Goal: Information Seeking & Learning: Learn about a topic

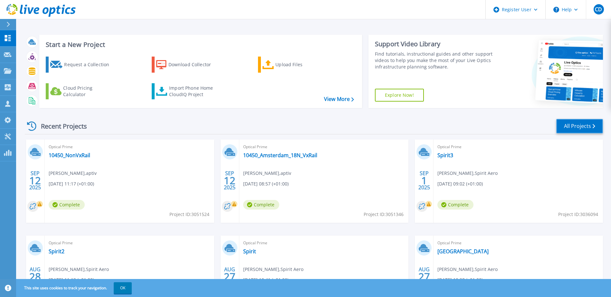
click at [588, 125] on link "All Projects" at bounding box center [579, 126] width 47 height 14
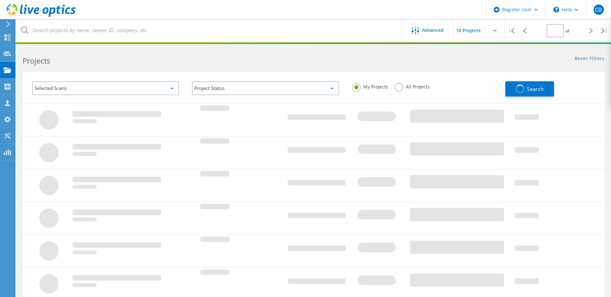
type input "1"
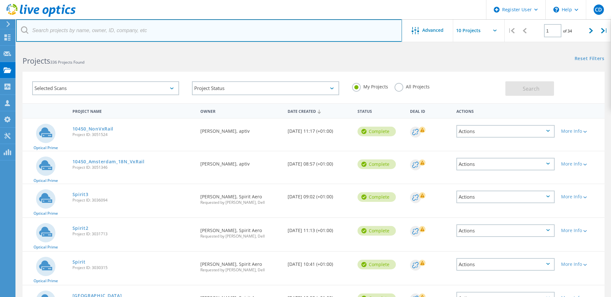
click at [62, 33] on input "text" at bounding box center [209, 30] width 386 height 23
type input "3023728"
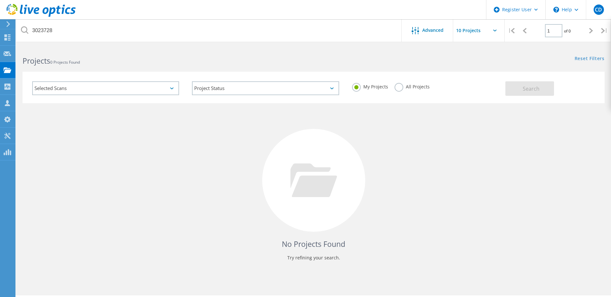
click at [399, 89] on label "All Projects" at bounding box center [411, 86] width 35 height 6
click at [0, 0] on input "All Projects" at bounding box center [0, 0] width 0 height 0
click at [516, 93] on button "Search" at bounding box center [529, 88] width 49 height 14
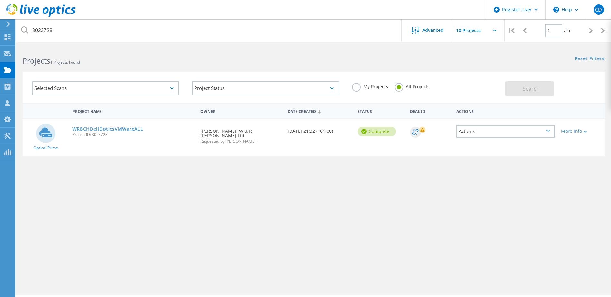
click at [111, 129] on link "WRBCHDellOpticsVMWareALL" at bounding box center [107, 129] width 71 height 5
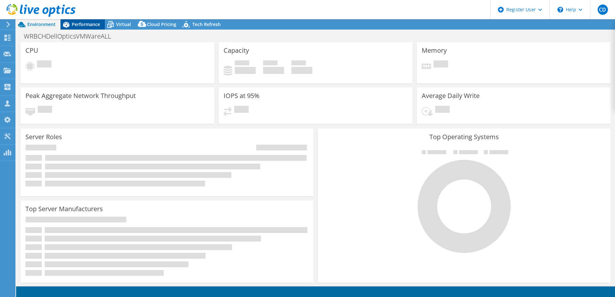
select select "USD"
click at [80, 22] on span "Performance" at bounding box center [86, 24] width 28 height 6
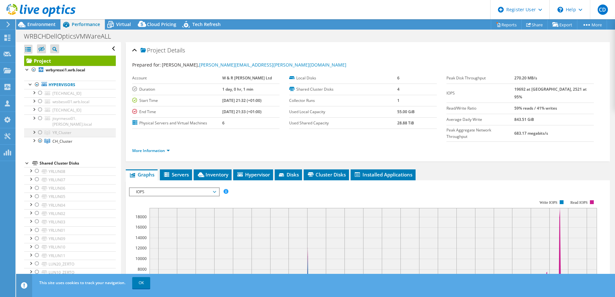
click at [40, 129] on div at bounding box center [40, 133] width 6 height 8
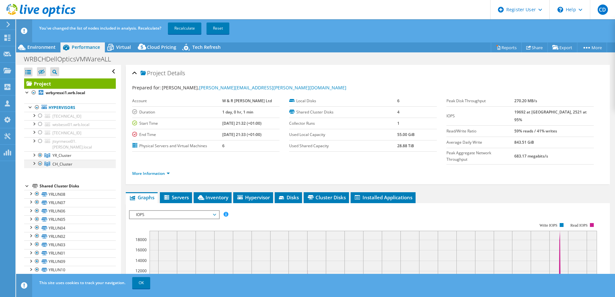
click at [40, 160] on div at bounding box center [40, 164] width 6 height 8
click at [41, 160] on div at bounding box center [40, 164] width 6 height 8
click at [180, 28] on link "Recalculate" at bounding box center [184, 29] width 33 height 12
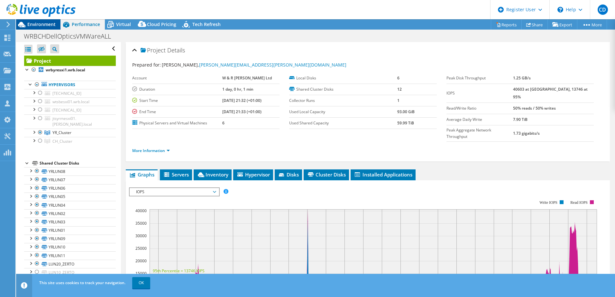
click at [44, 25] on span "Environment" at bounding box center [41, 24] width 28 height 6
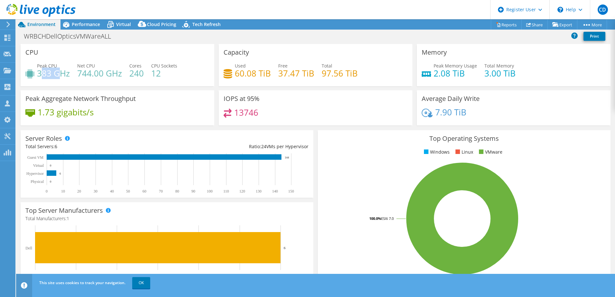
drag, startPoint x: 40, startPoint y: 74, endPoint x: 61, endPoint y: 74, distance: 21.2
click at [61, 74] on h4 "383 GHz" at bounding box center [53, 73] width 33 height 7
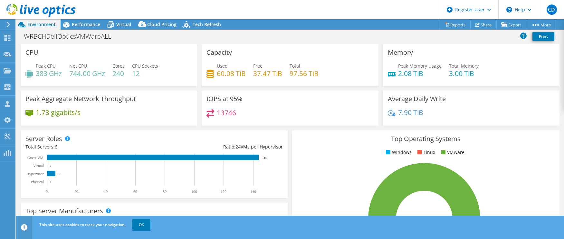
drag, startPoint x: 53, startPoint y: 79, endPoint x: 49, endPoint y: 75, distance: 5.9
click at [53, 79] on div "Peak CPU 383 GHz Net CPU 744.00 GHz Cores 240 CPU Sockets 12" at bounding box center [108, 72] width 167 height 21
click at [84, 25] on span "Performance" at bounding box center [86, 24] width 28 height 6
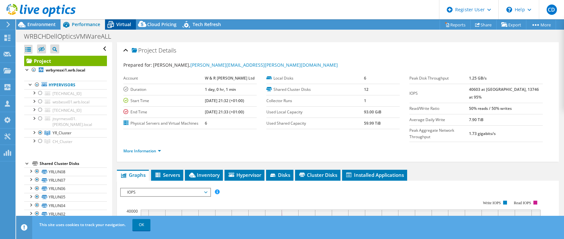
click at [115, 25] on icon at bounding box center [110, 24] width 11 height 11
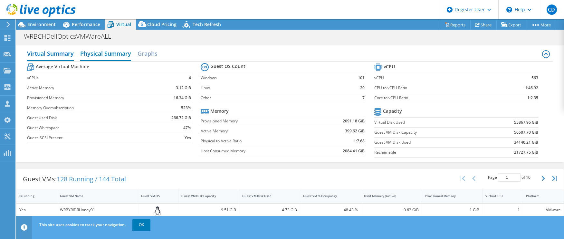
click at [125, 58] on h2 "Physical Summary" at bounding box center [105, 54] width 51 height 14
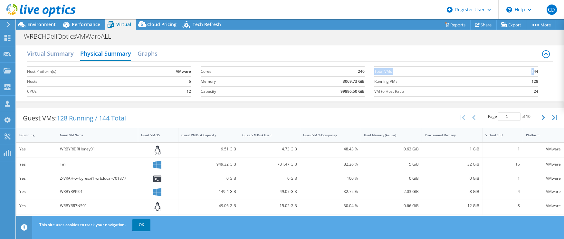
drag, startPoint x: 530, startPoint y: 70, endPoint x: 537, endPoint y: 70, distance: 7.1
click at [537, 70] on section "Total VMs 144 Running VMs 128 VM to Host Ratio 24" at bounding box center [461, 81] width 174 height 37
drag, startPoint x: 537, startPoint y: 70, endPoint x: 527, endPoint y: 71, distance: 10.3
click at [531, 71] on b "144" at bounding box center [534, 71] width 7 height 6
drag, startPoint x: 527, startPoint y: 81, endPoint x: 533, endPoint y: 82, distance: 5.8
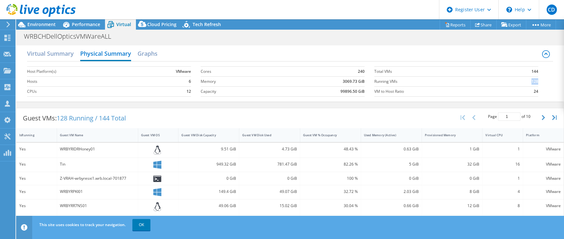
click at [533, 82] on b "128" at bounding box center [534, 81] width 7 height 6
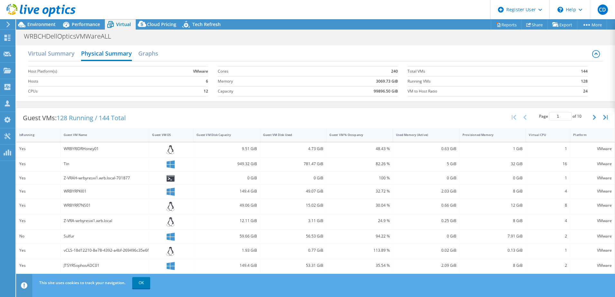
click at [174, 40] on div "WRBCHDellOpticsVMWareALL Print" at bounding box center [315, 36] width 599 height 12
click at [81, 22] on span "Performance" at bounding box center [86, 24] width 28 height 6
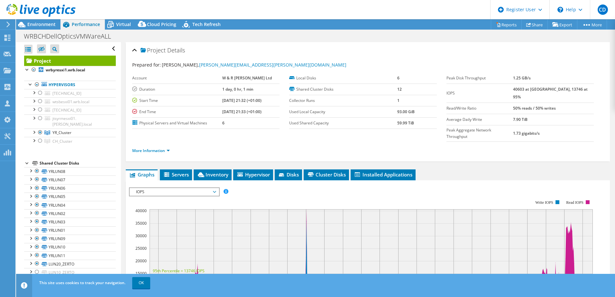
click at [211, 144] on div "More Information" at bounding box center [368, 151] width 472 height 18
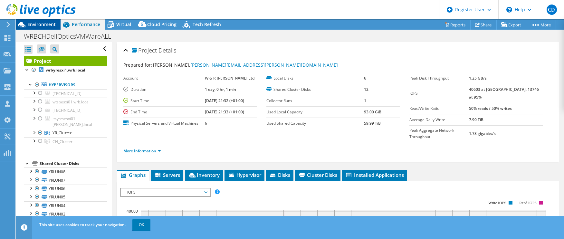
click at [34, 24] on span "Environment" at bounding box center [41, 24] width 28 height 6
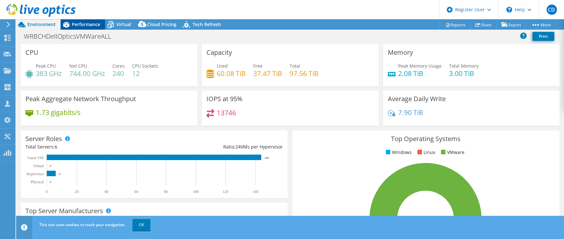
click at [93, 25] on span "Performance" at bounding box center [86, 24] width 28 height 6
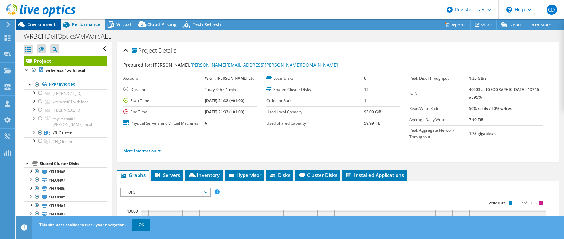
click at [51, 24] on span "Environment" at bounding box center [41, 24] width 28 height 6
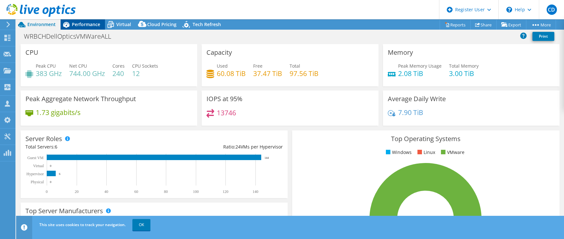
click at [92, 26] on span "Performance" at bounding box center [86, 24] width 28 height 6
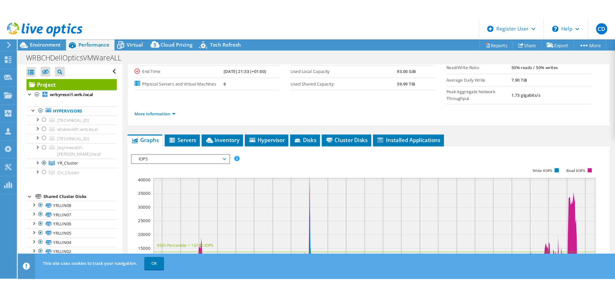
scroll to position [107, 0]
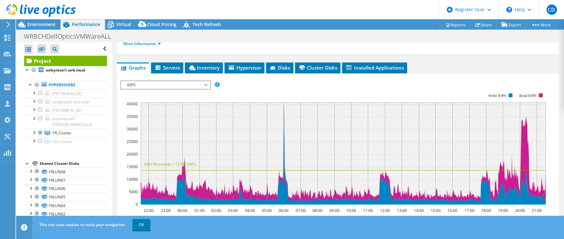
click at [166, 81] on span "IOPS" at bounding box center [165, 85] width 83 height 8
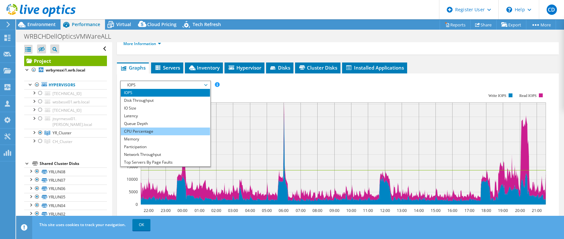
click at [157, 127] on li "CPU Percentage" at bounding box center [165, 131] width 89 height 8
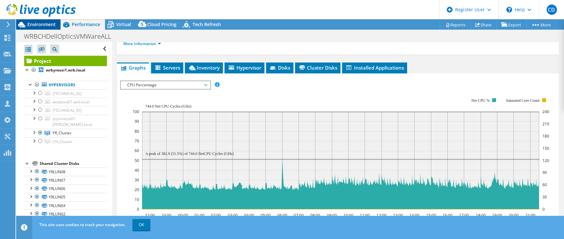
click at [34, 24] on span "Environment" at bounding box center [41, 24] width 28 height 6
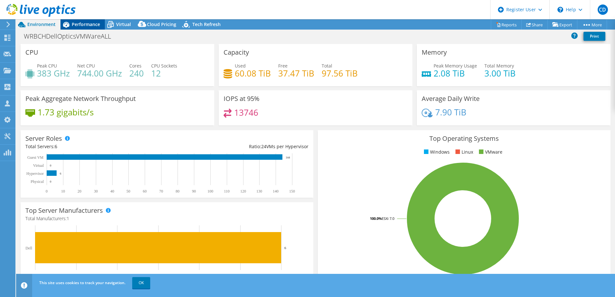
click at [76, 23] on span "Performance" at bounding box center [86, 24] width 28 height 6
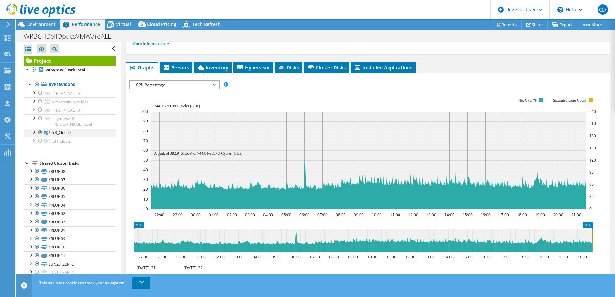
click at [33, 129] on div at bounding box center [34, 132] width 6 height 6
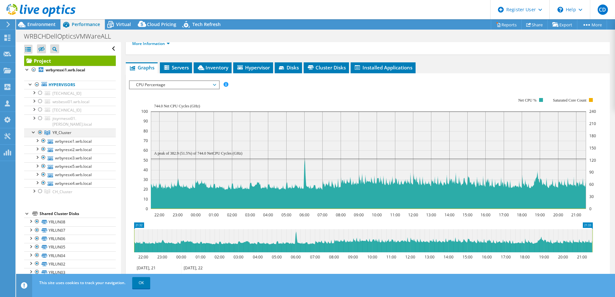
click at [34, 129] on div at bounding box center [34, 132] width 6 height 6
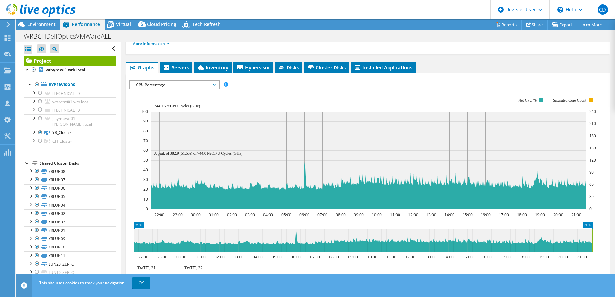
click at [45, 10] on icon at bounding box center [40, 10] width 69 height 13
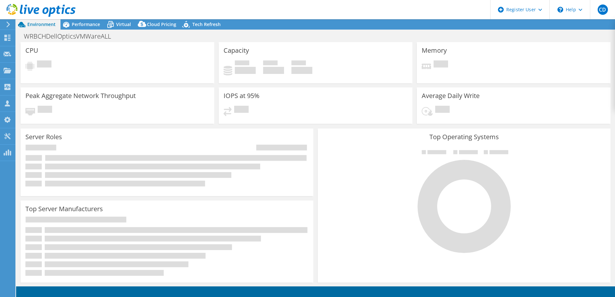
select select "USD"
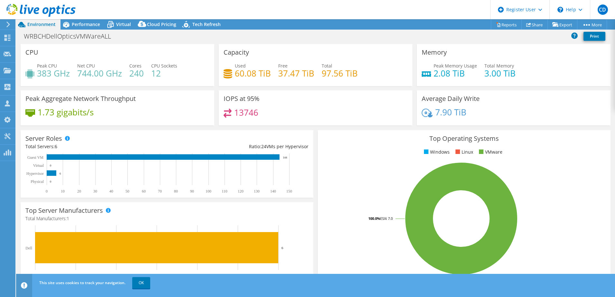
click at [37, 13] on use at bounding box center [40, 10] width 69 height 13
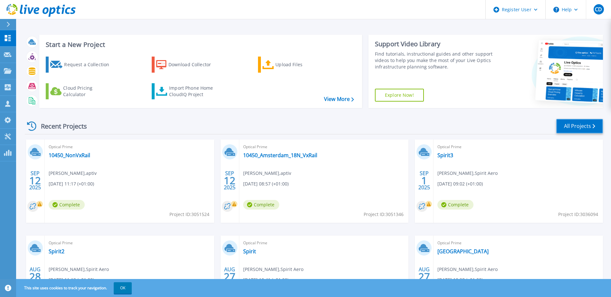
click at [586, 124] on link "All Projects" at bounding box center [579, 126] width 47 height 14
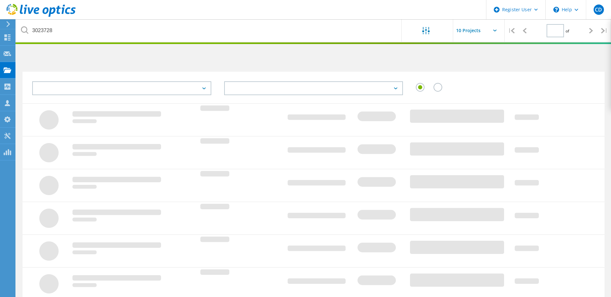
type input "1"
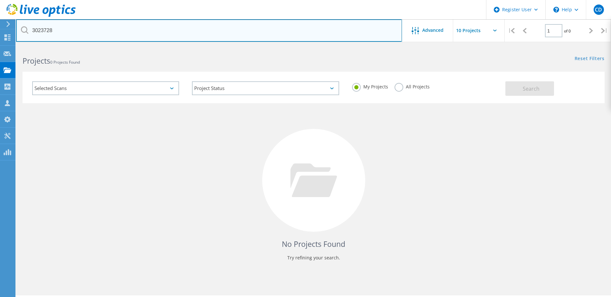
click at [100, 28] on input "3023728" at bounding box center [209, 30] width 386 height 23
drag, startPoint x: 100, startPoint y: 28, endPoint x: 42, endPoint y: 28, distance: 58.3
click at [42, 28] on input "3023728" at bounding box center [209, 30] width 386 height 23
type input "[PERSON_NAME]"
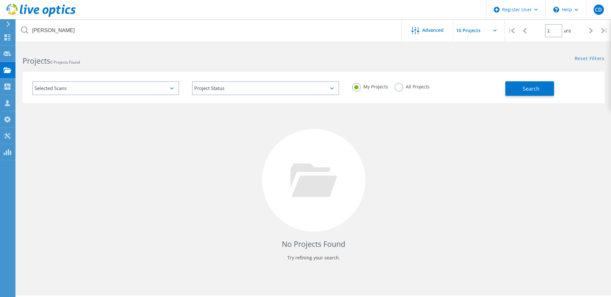
click at [400, 87] on label "All Projects" at bounding box center [411, 86] width 35 height 6
click at [0, 0] on input "All Projects" at bounding box center [0, 0] width 0 height 0
click at [533, 90] on span "Search" at bounding box center [530, 88] width 17 height 7
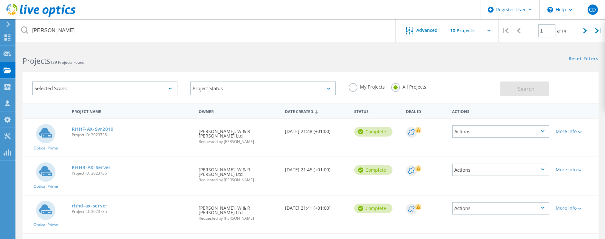
click at [35, 12] on icon at bounding box center [40, 10] width 69 height 13
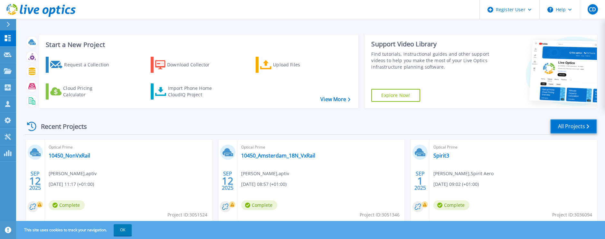
click at [573, 127] on link "All Projects" at bounding box center [573, 126] width 47 height 14
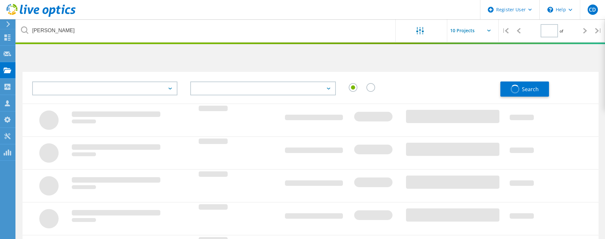
type input "1"
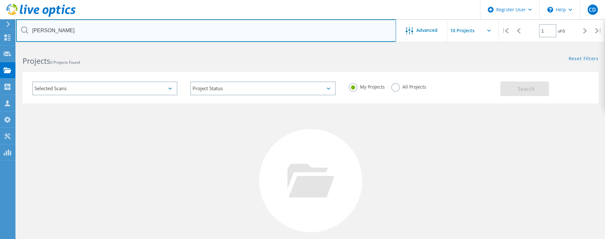
click at [71, 27] on input "[PERSON_NAME]" at bounding box center [206, 30] width 380 height 23
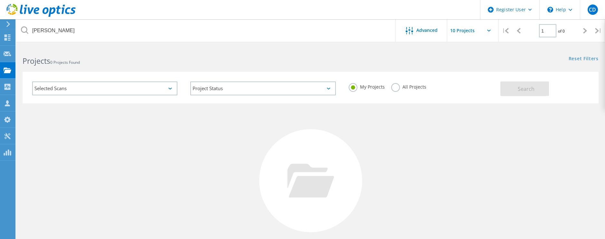
click at [390, 87] on div "My Projects All Projects" at bounding box center [421, 87] width 158 height 24
click at [395, 87] on label "All Projects" at bounding box center [408, 86] width 35 height 6
click at [0, 0] on input "All Projects" at bounding box center [0, 0] width 0 height 0
click at [539, 88] on button "Search" at bounding box center [524, 88] width 49 height 14
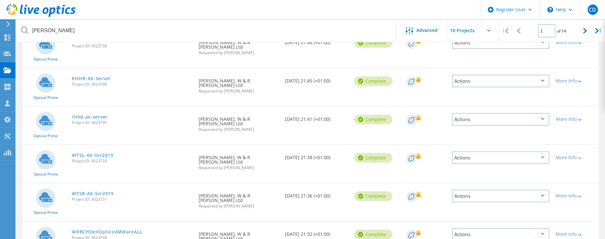
scroll to position [37, 0]
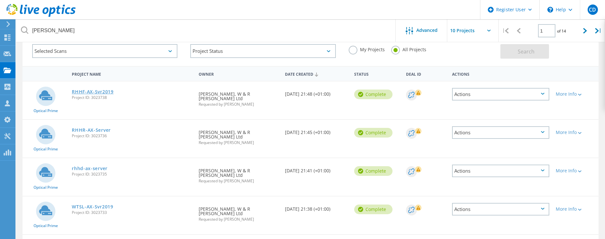
click at [108, 90] on link "RHHF-AX-Svr2019" at bounding box center [93, 91] width 42 height 5
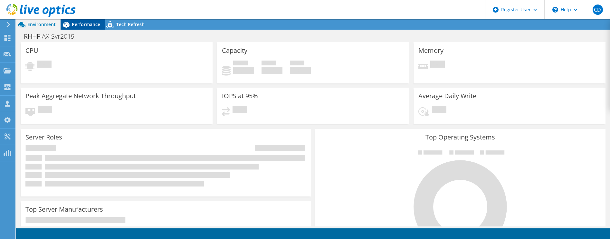
click at [93, 21] on span "Performance" at bounding box center [86, 24] width 28 height 6
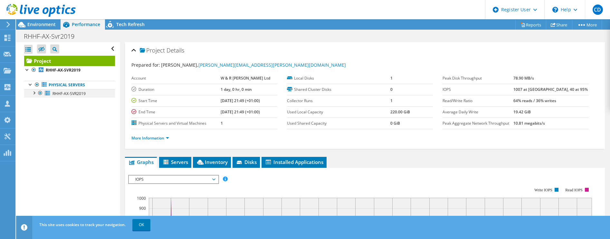
click at [33, 94] on div at bounding box center [34, 92] width 6 height 6
click at [30, 85] on div at bounding box center [30, 84] width 6 height 6
click at [33, 92] on div at bounding box center [34, 92] width 6 height 6
click at [39, 21] on div at bounding box center [38, 11] width 76 height 22
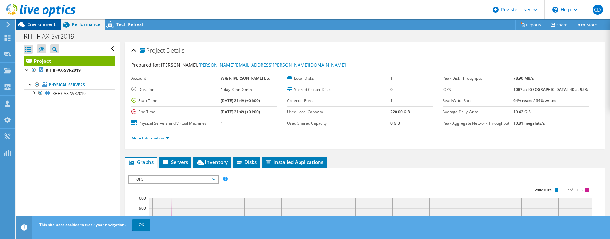
click at [38, 24] on span "Environment" at bounding box center [41, 24] width 28 height 6
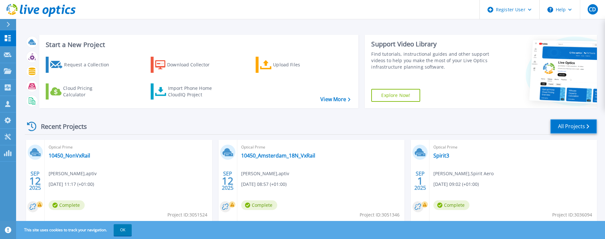
click at [581, 125] on link "All Projects" at bounding box center [573, 126] width 47 height 14
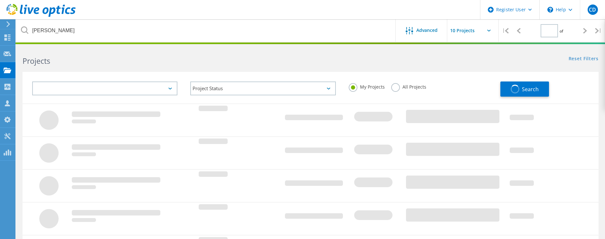
type input "1"
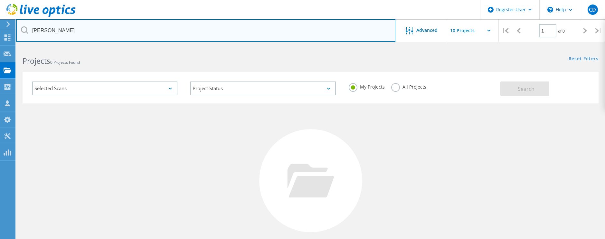
drag, startPoint x: 66, startPoint y: 30, endPoint x: 23, endPoint y: 30, distance: 43.5
click at [23, 30] on div "barnett" at bounding box center [206, 30] width 380 height 23
type input "3023728"
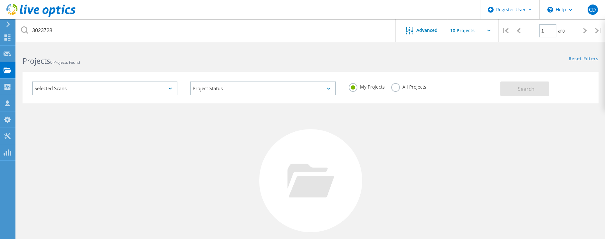
click at [122, 63] on h2 "Projects 0 Projects Found" at bounding box center [163, 61] width 281 height 11
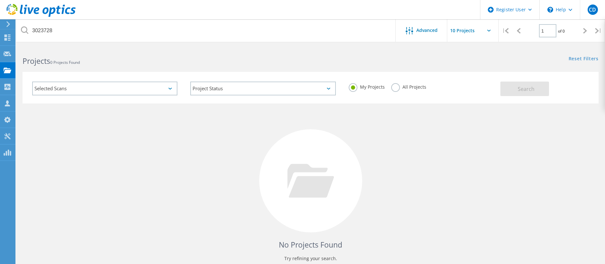
drag, startPoint x: 401, startPoint y: 87, endPoint x: 398, endPoint y: 86, distance: 3.3
click at [398, 86] on label "All Projects" at bounding box center [408, 86] width 35 height 6
click at [0, 0] on input "All Projects" at bounding box center [0, 0] width 0 height 0
click at [533, 90] on span "Search" at bounding box center [526, 88] width 17 height 7
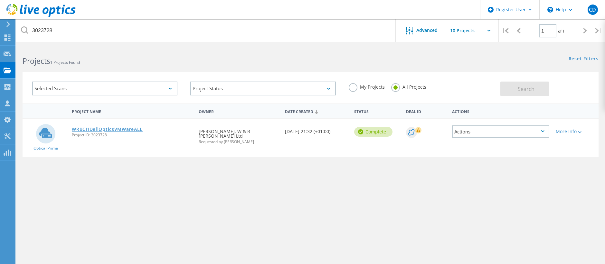
click at [115, 130] on link "WRBCHDellOpticsVMWareALL" at bounding box center [107, 129] width 71 height 5
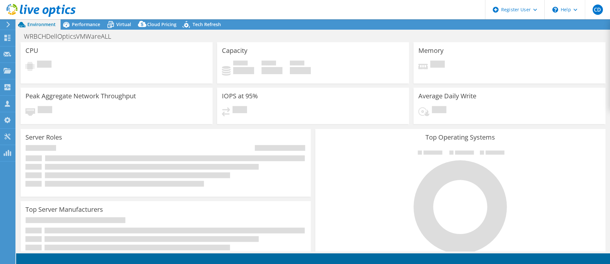
select select "USD"
radio input "true"
radio input "false"
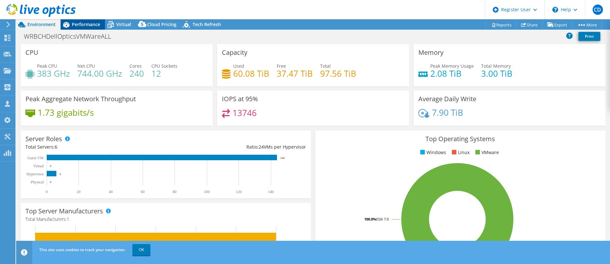
click at [84, 22] on span "Performance" at bounding box center [86, 24] width 28 height 6
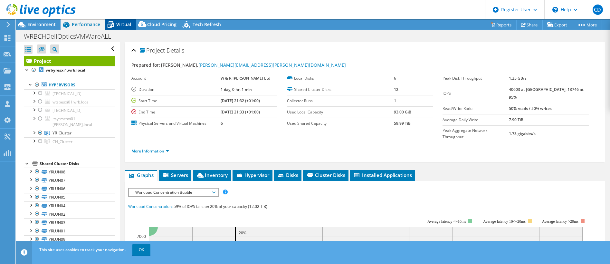
click at [117, 21] on div "Virtual" at bounding box center [120, 24] width 31 height 10
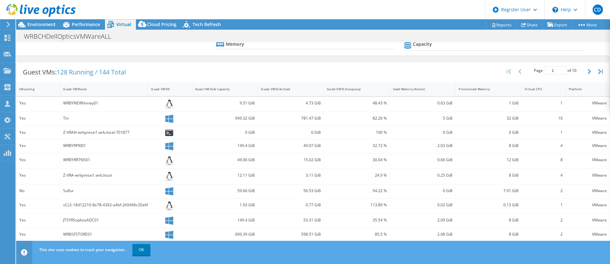
scroll to position [43, 0]
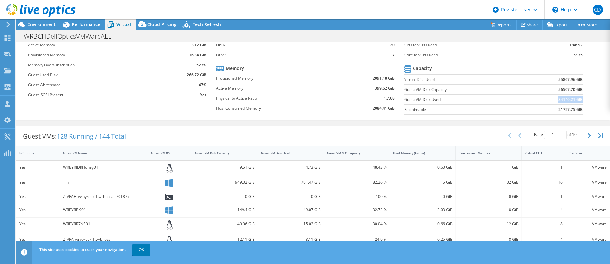
drag, startPoint x: 553, startPoint y: 101, endPoint x: 577, endPoint y: 100, distance: 23.2
click at [577, 100] on td "34140.21 GiB" at bounding box center [552, 99] width 62 height 10
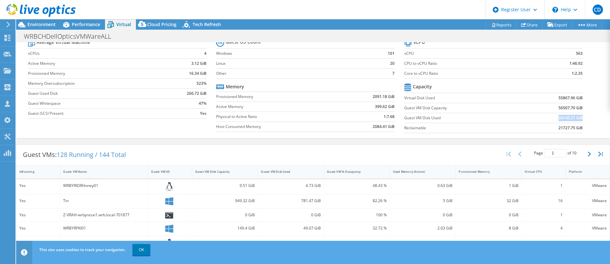
scroll to position [0, 0]
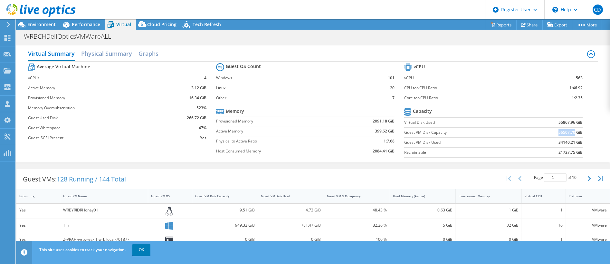
drag, startPoint x: 551, startPoint y: 132, endPoint x: 570, endPoint y: 132, distance: 19.0
click at [570, 132] on td "56507.70 GiB" at bounding box center [552, 132] width 62 height 10
drag, startPoint x: 570, startPoint y: 132, endPoint x: 575, endPoint y: 123, distance: 10.1
click at [575, 123] on td "55867.96 GiB" at bounding box center [552, 122] width 62 height 10
